Goal: Navigation & Orientation: Find specific page/section

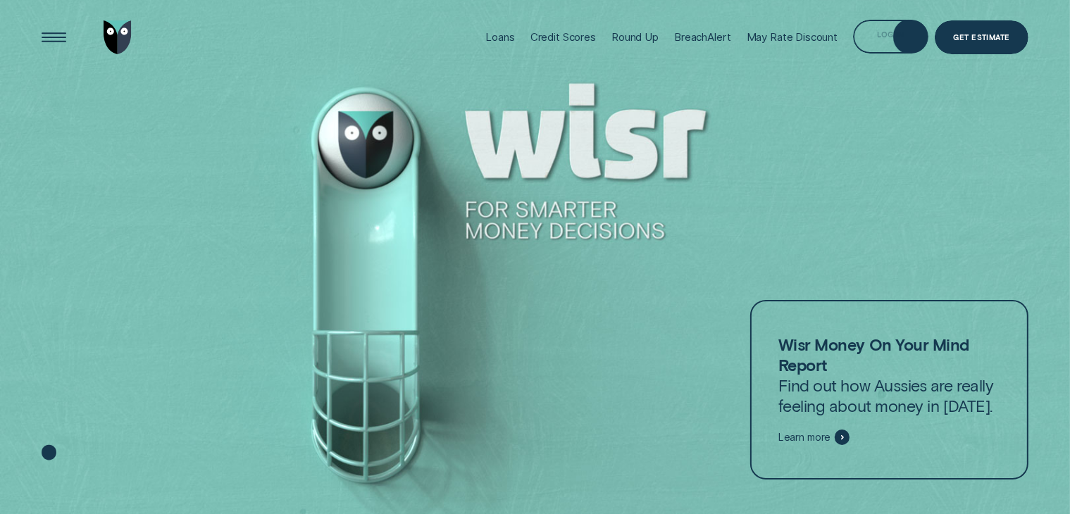
click at [874, 37] on div "Log in" at bounding box center [890, 37] width 75 height 34
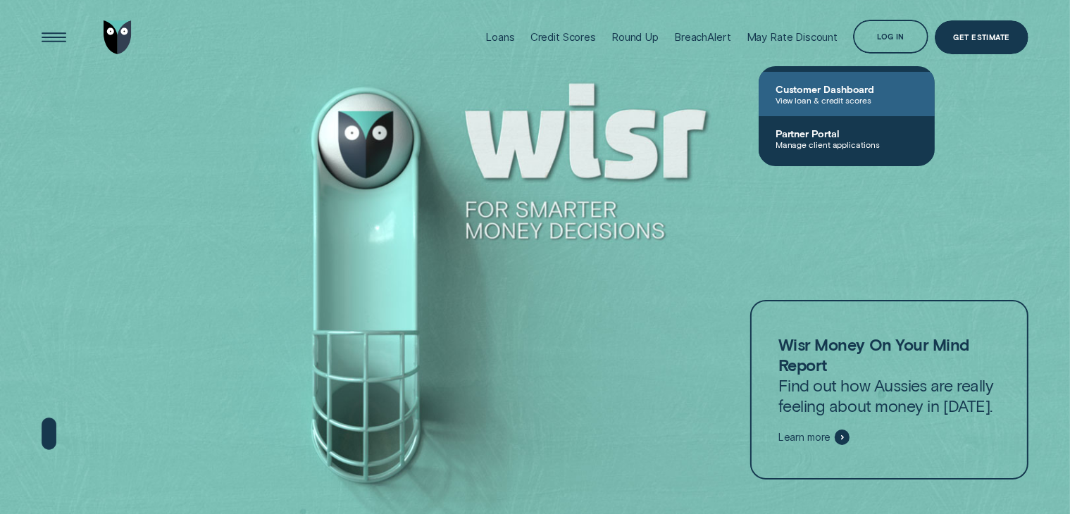
click at [846, 90] on span "Customer Dashboard" at bounding box center [847, 89] width 142 height 12
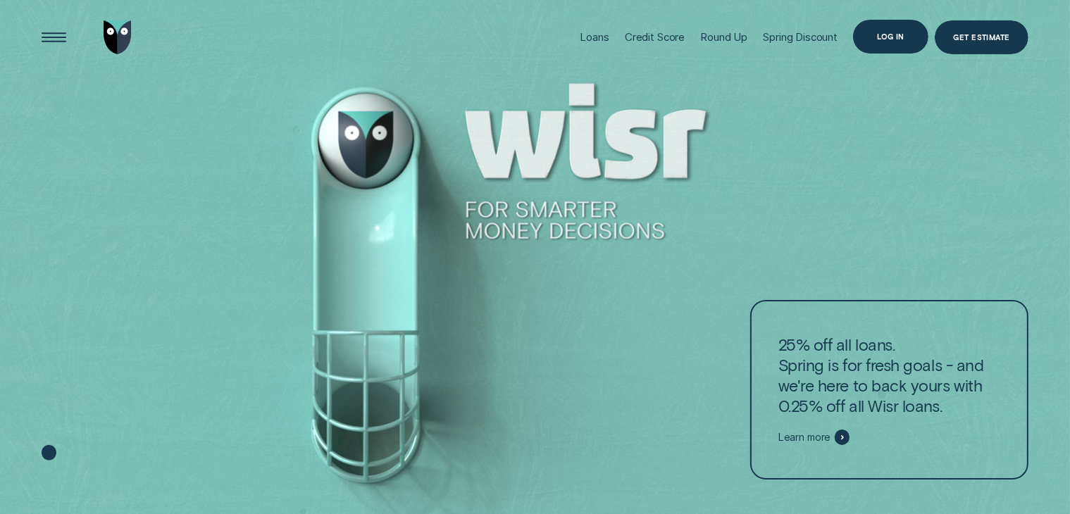
click at [885, 37] on div "Log in" at bounding box center [890, 36] width 27 height 6
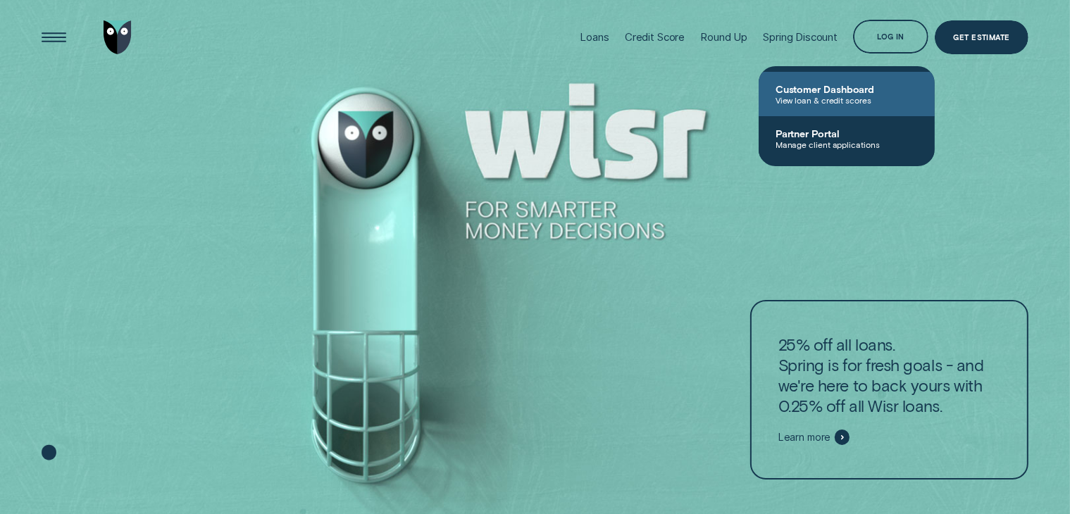
click at [829, 85] on span "Customer Dashboard" at bounding box center [847, 89] width 142 height 12
